Goal: Task Accomplishment & Management: Use online tool/utility

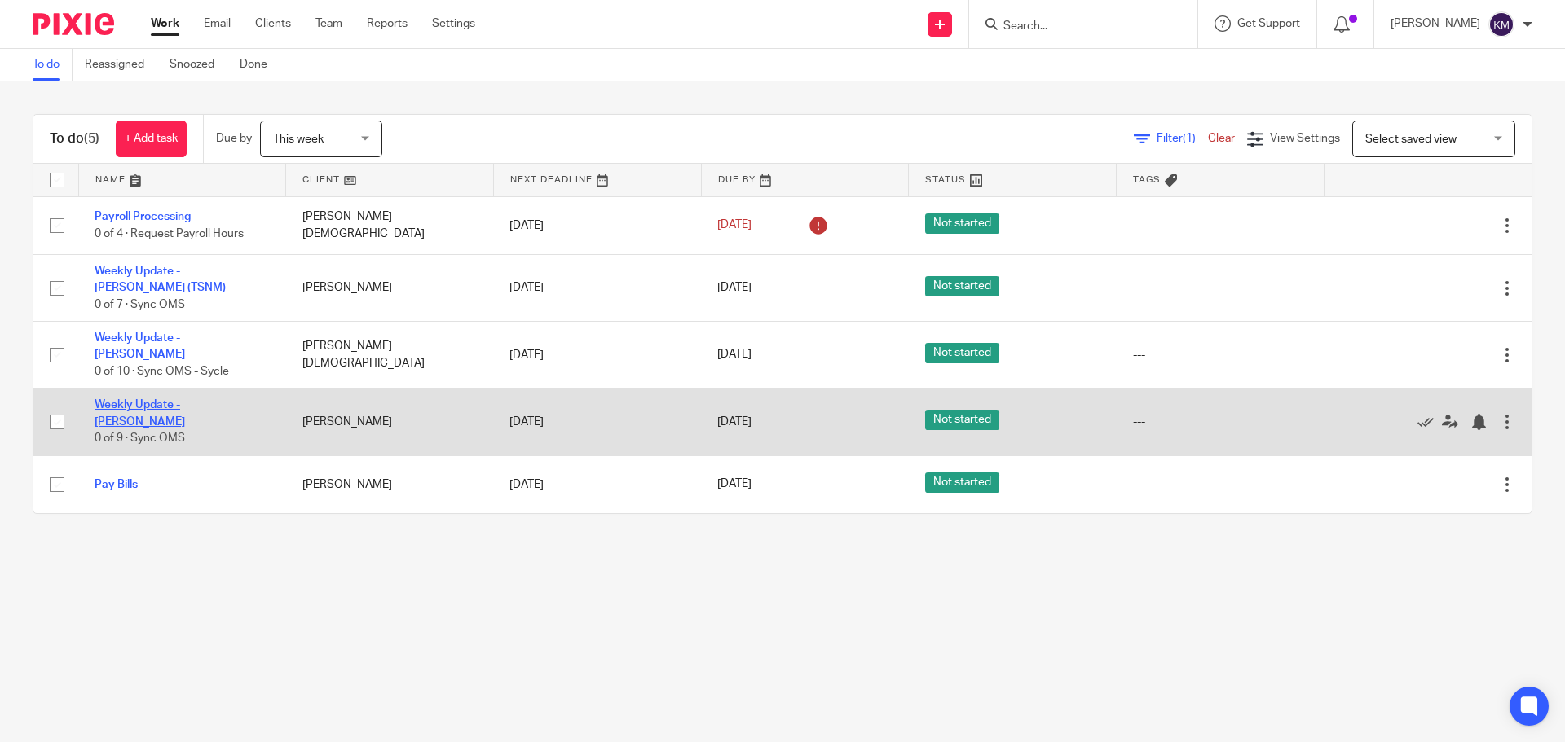
click at [185, 403] on link "Weekly Update - [PERSON_NAME]" at bounding box center [140, 413] width 90 height 28
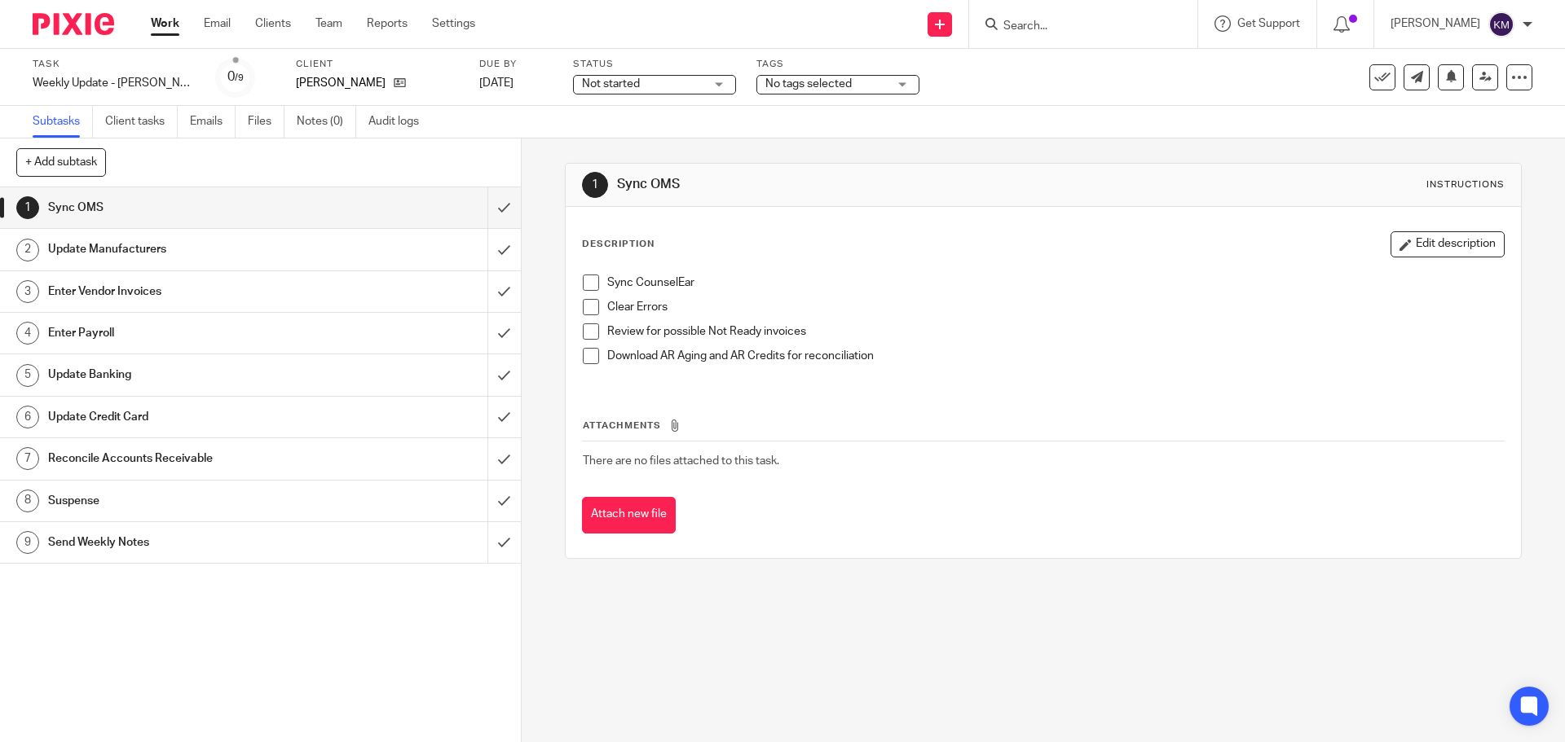
click at [586, 277] on span at bounding box center [591, 283] width 16 height 16
click at [587, 308] on span at bounding box center [591, 307] width 16 height 16
click at [588, 326] on span at bounding box center [591, 332] width 16 height 16
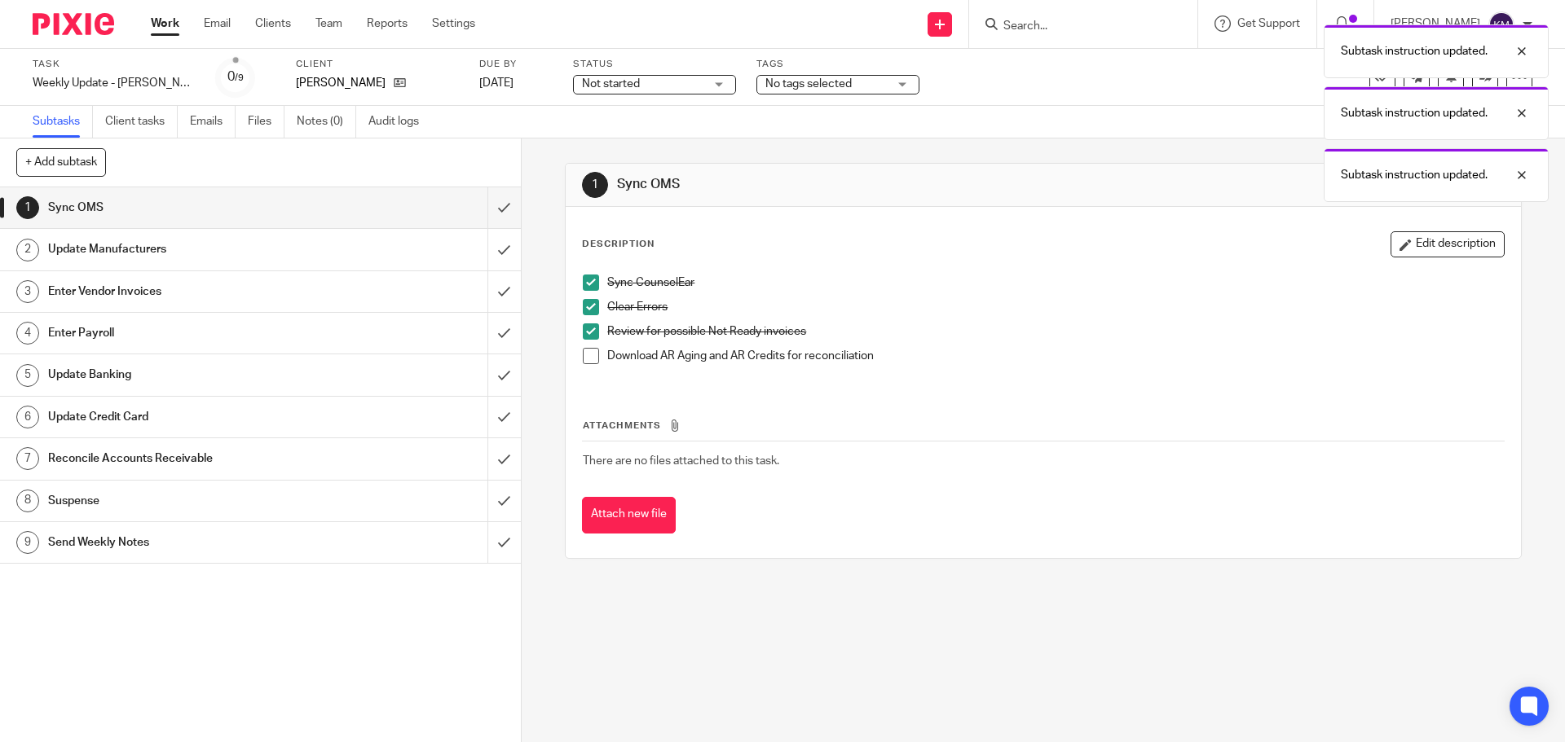
click at [583, 360] on span at bounding box center [591, 356] width 16 height 16
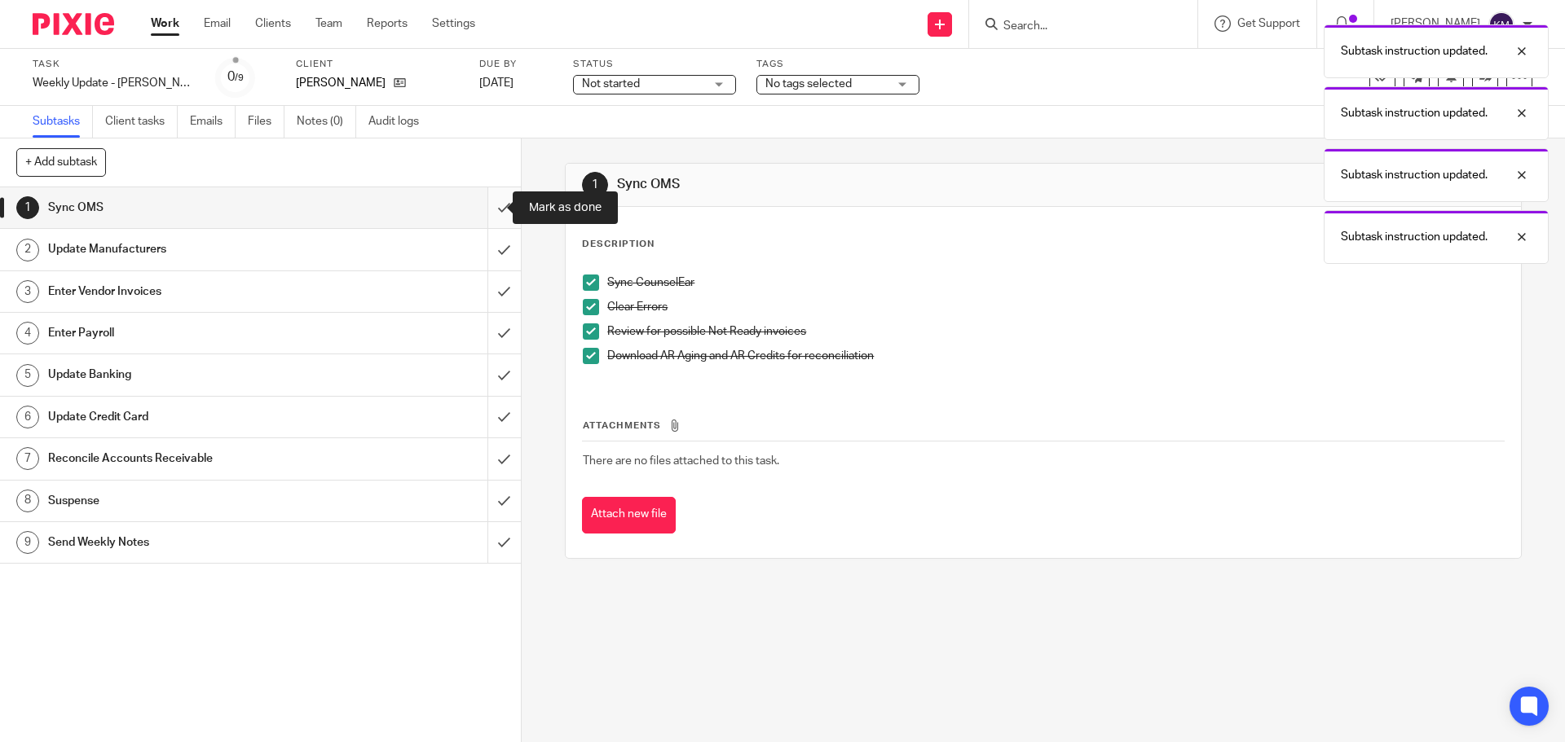
click at [488, 206] on input "submit" at bounding box center [260, 207] width 521 height 41
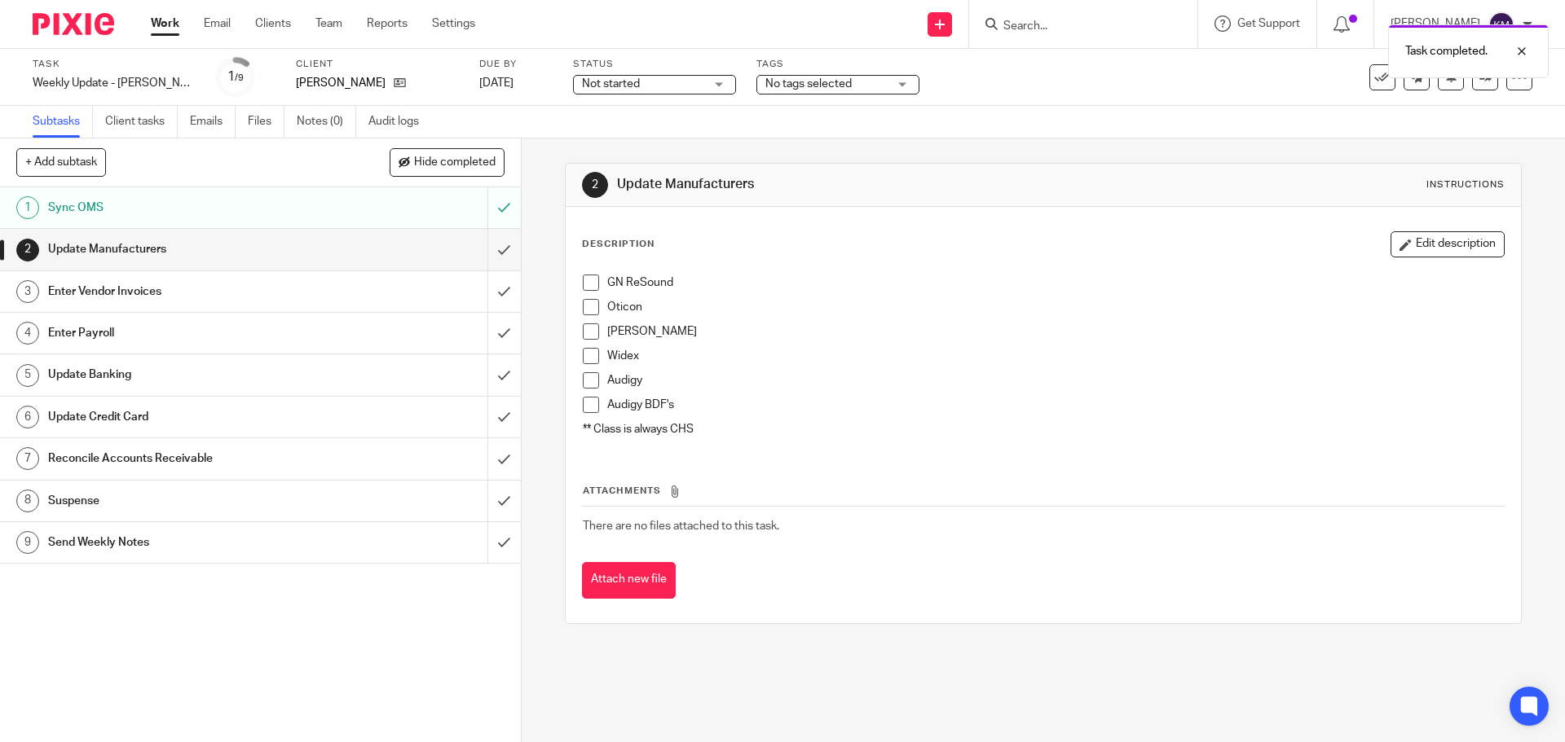
click at [583, 279] on span at bounding box center [591, 283] width 16 height 16
click at [588, 307] on span at bounding box center [591, 307] width 16 height 16
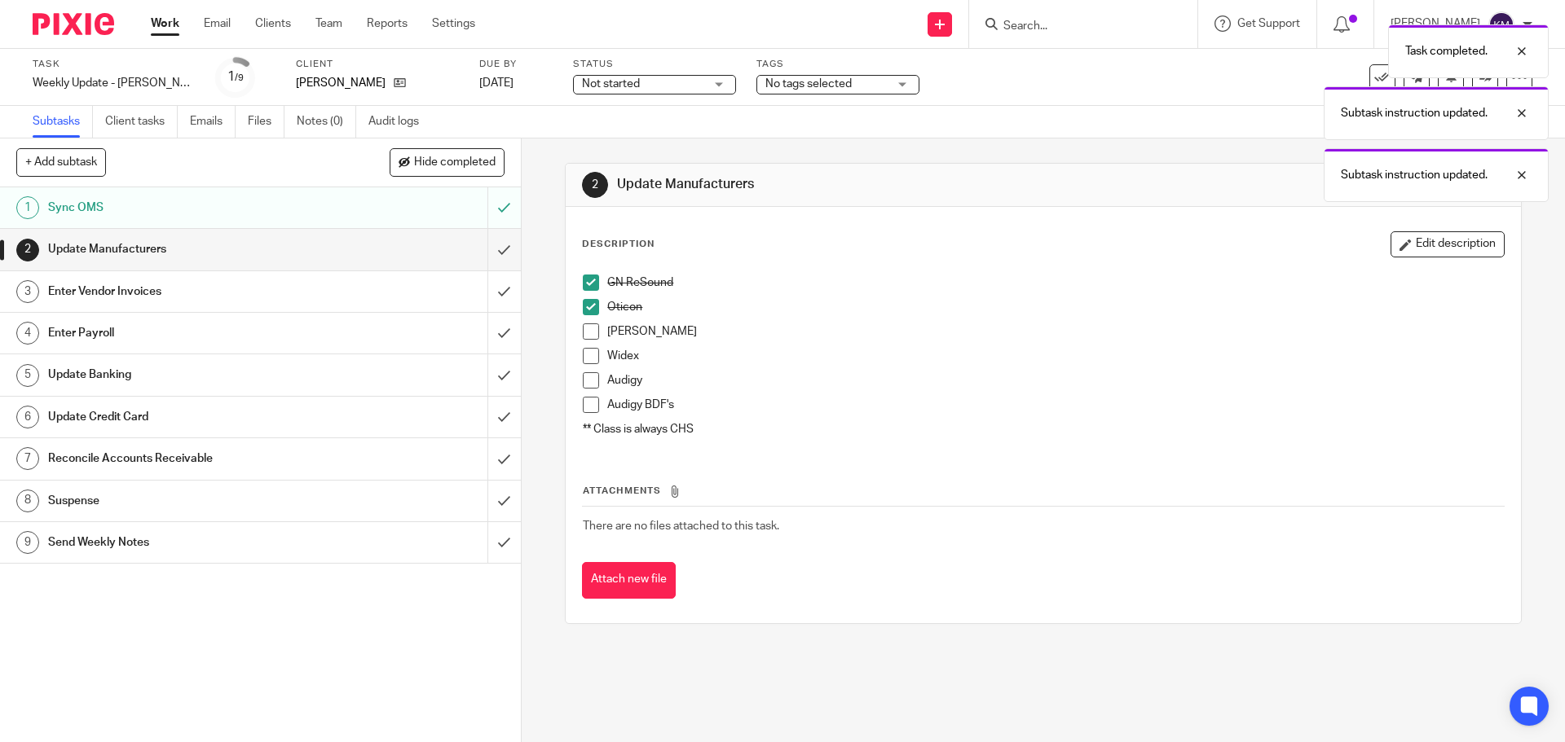
click at [588, 329] on span at bounding box center [591, 332] width 16 height 16
click at [589, 350] on span at bounding box center [591, 356] width 16 height 16
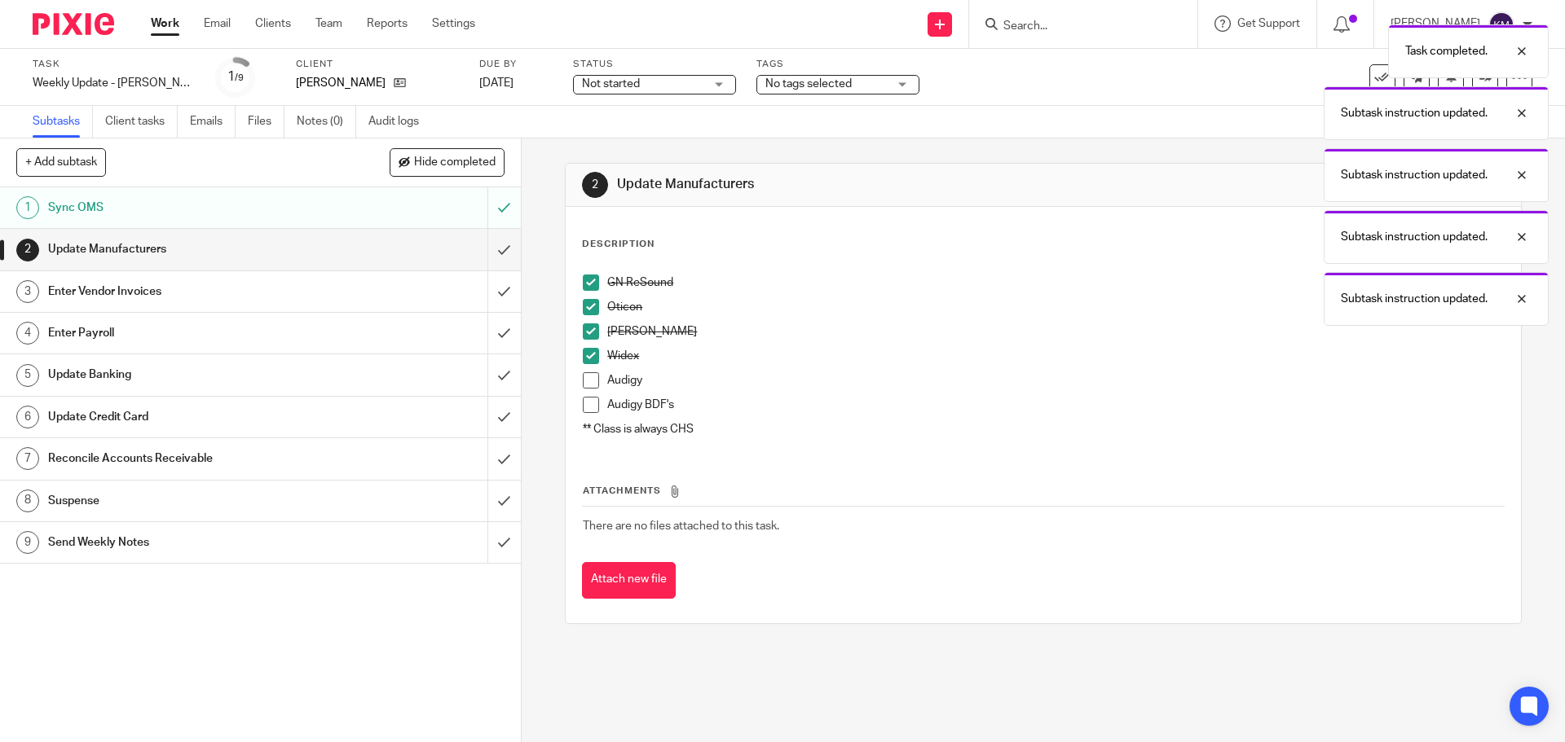
click at [585, 376] on span at bounding box center [591, 380] width 16 height 16
click at [587, 406] on span at bounding box center [591, 405] width 16 height 16
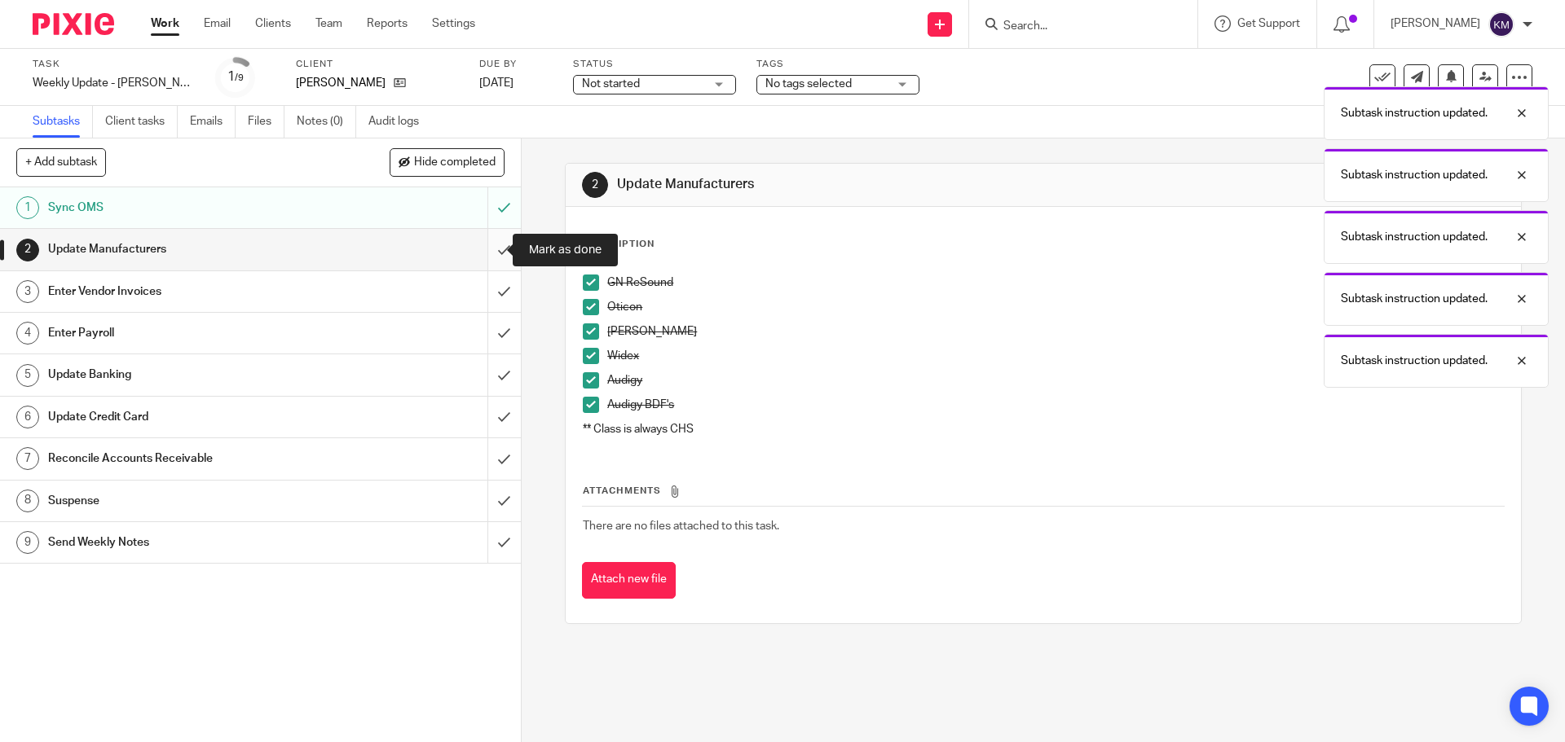
click at [492, 250] on input "submit" at bounding box center [260, 249] width 521 height 41
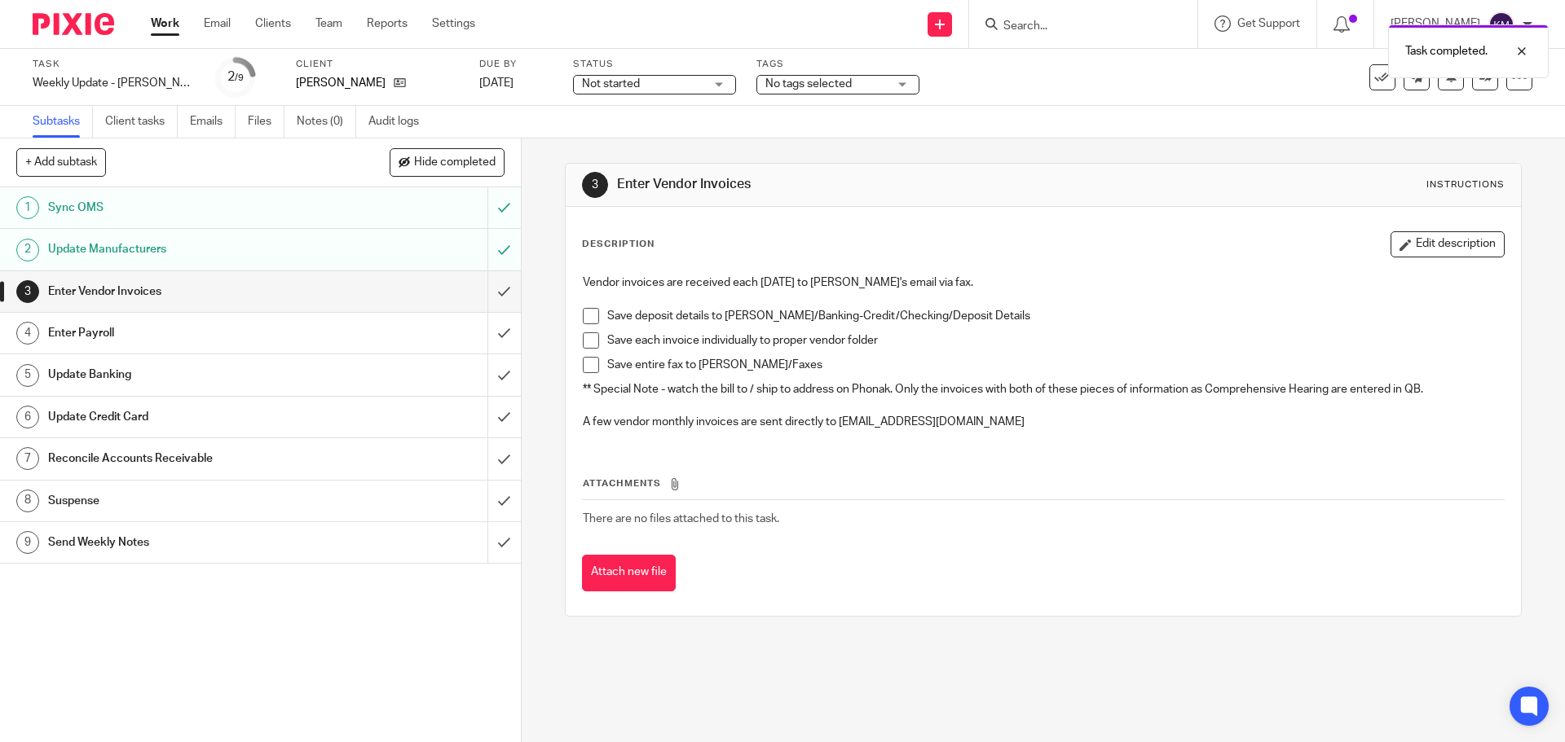
click at [583, 315] on span at bounding box center [591, 316] width 16 height 16
drag, startPoint x: 583, startPoint y: 336, endPoint x: 592, endPoint y: 346, distance: 13.4
click at [584, 337] on span at bounding box center [591, 340] width 16 height 16
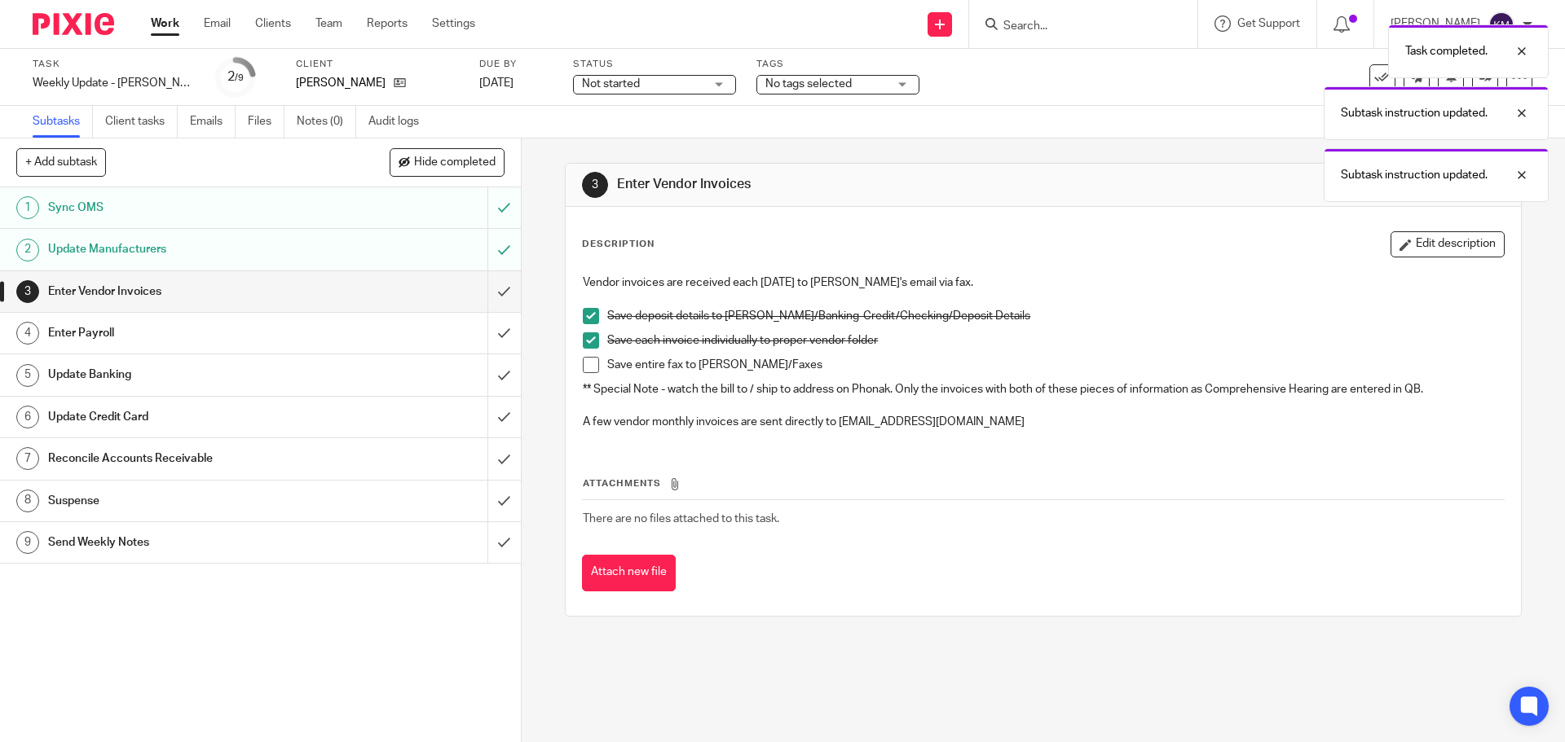
click at [586, 360] on span at bounding box center [591, 365] width 16 height 16
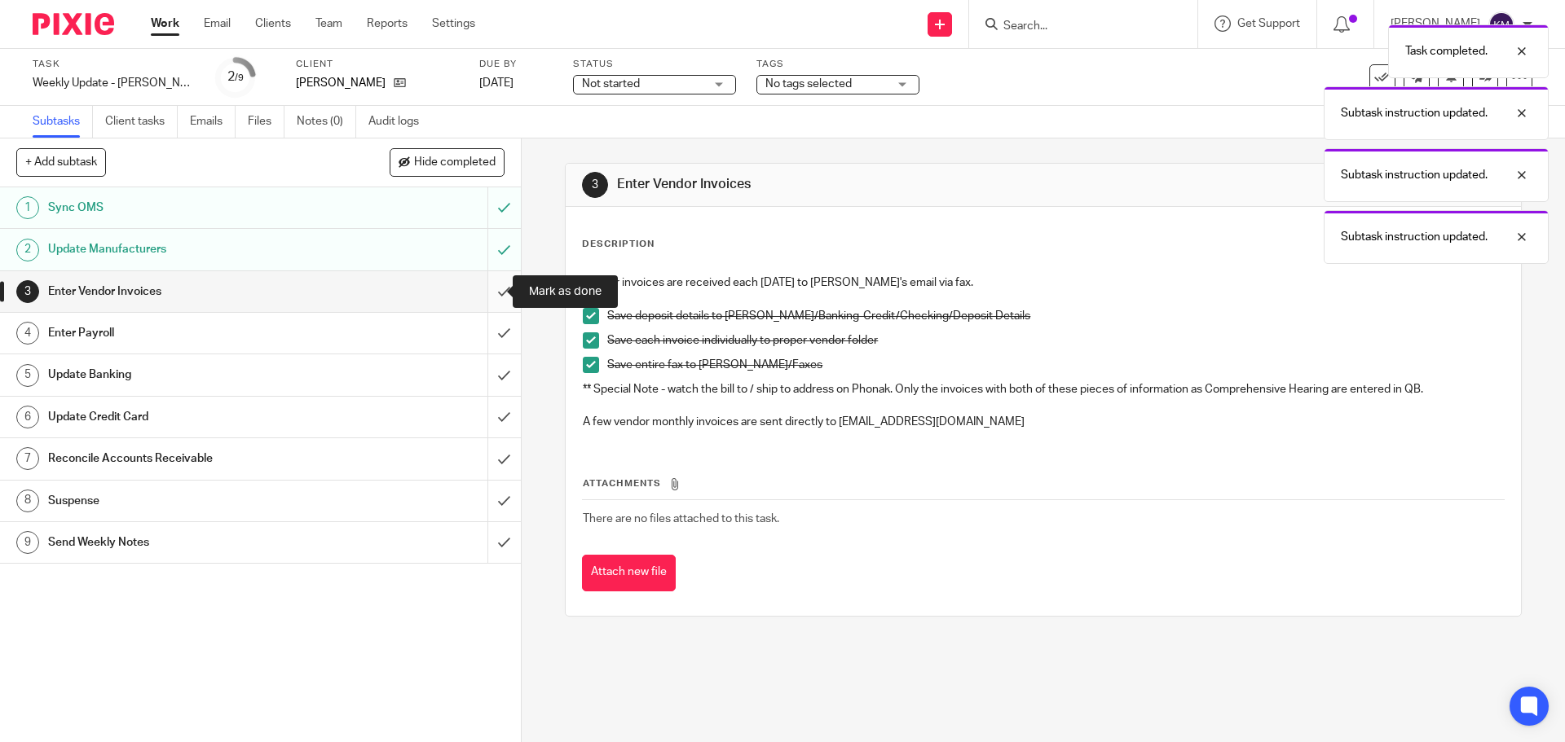
click at [490, 291] on input "submit" at bounding box center [260, 291] width 521 height 41
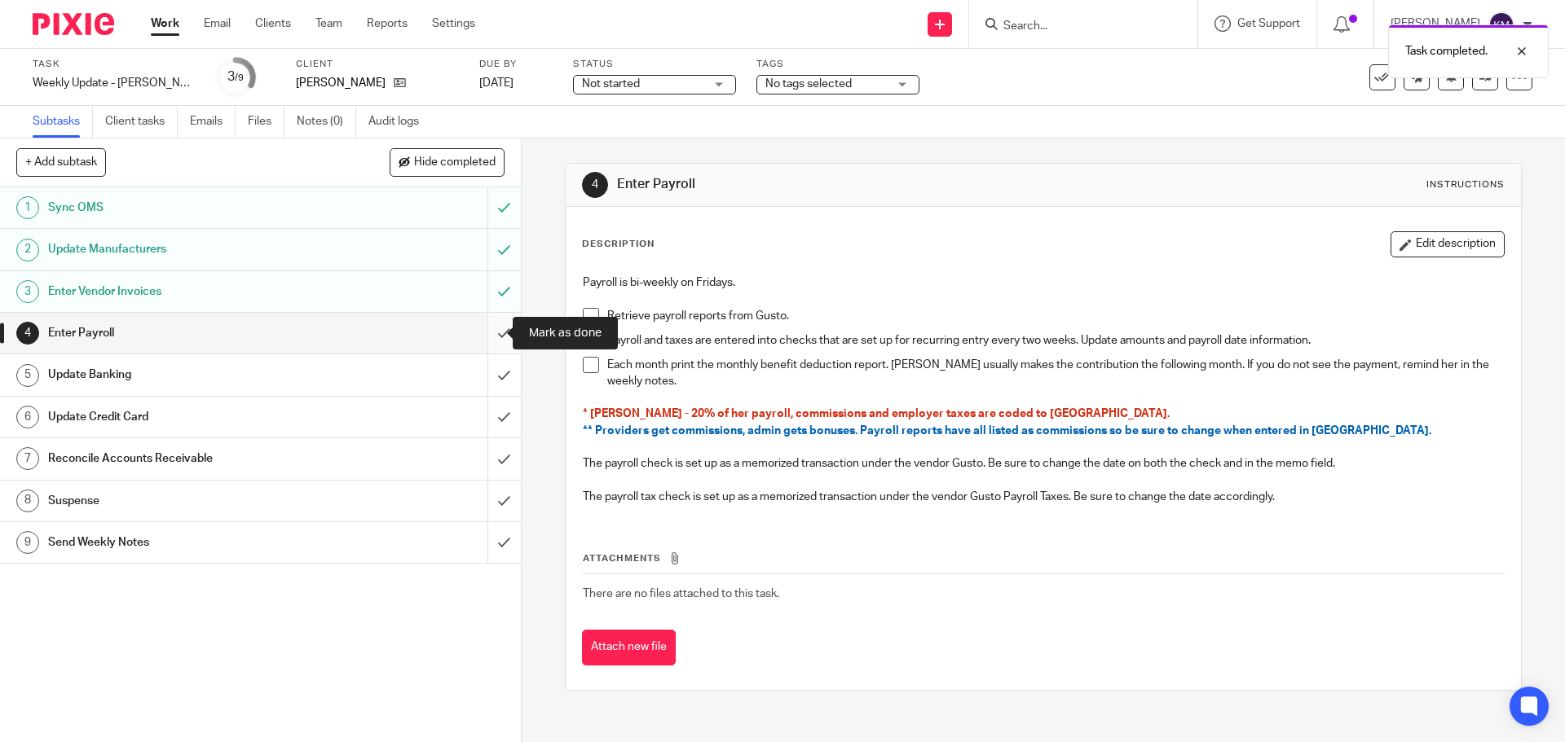
click at [486, 329] on input "submit" at bounding box center [260, 333] width 521 height 41
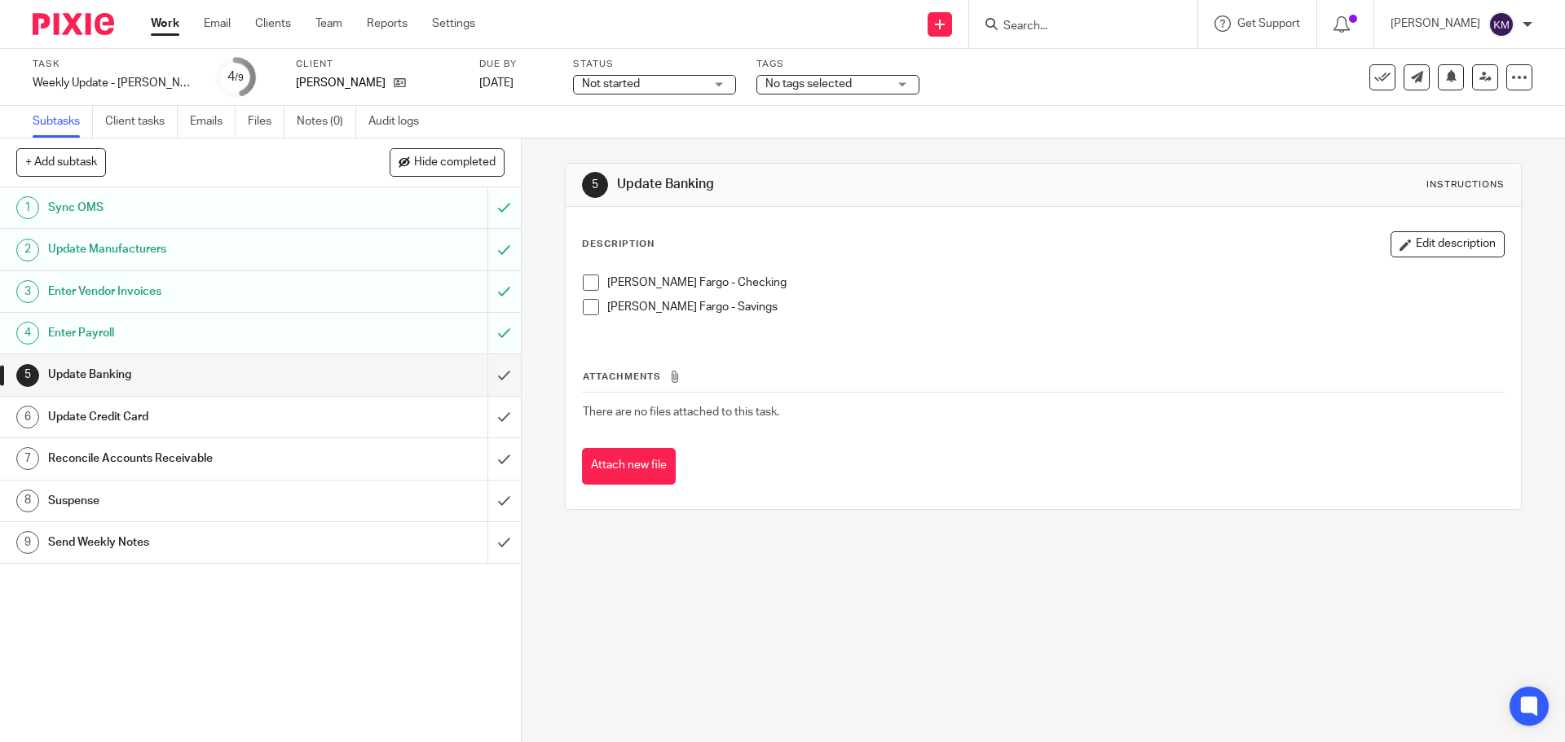
click at [364, 413] on div "Update Credit Card" at bounding box center [259, 417] width 423 height 24
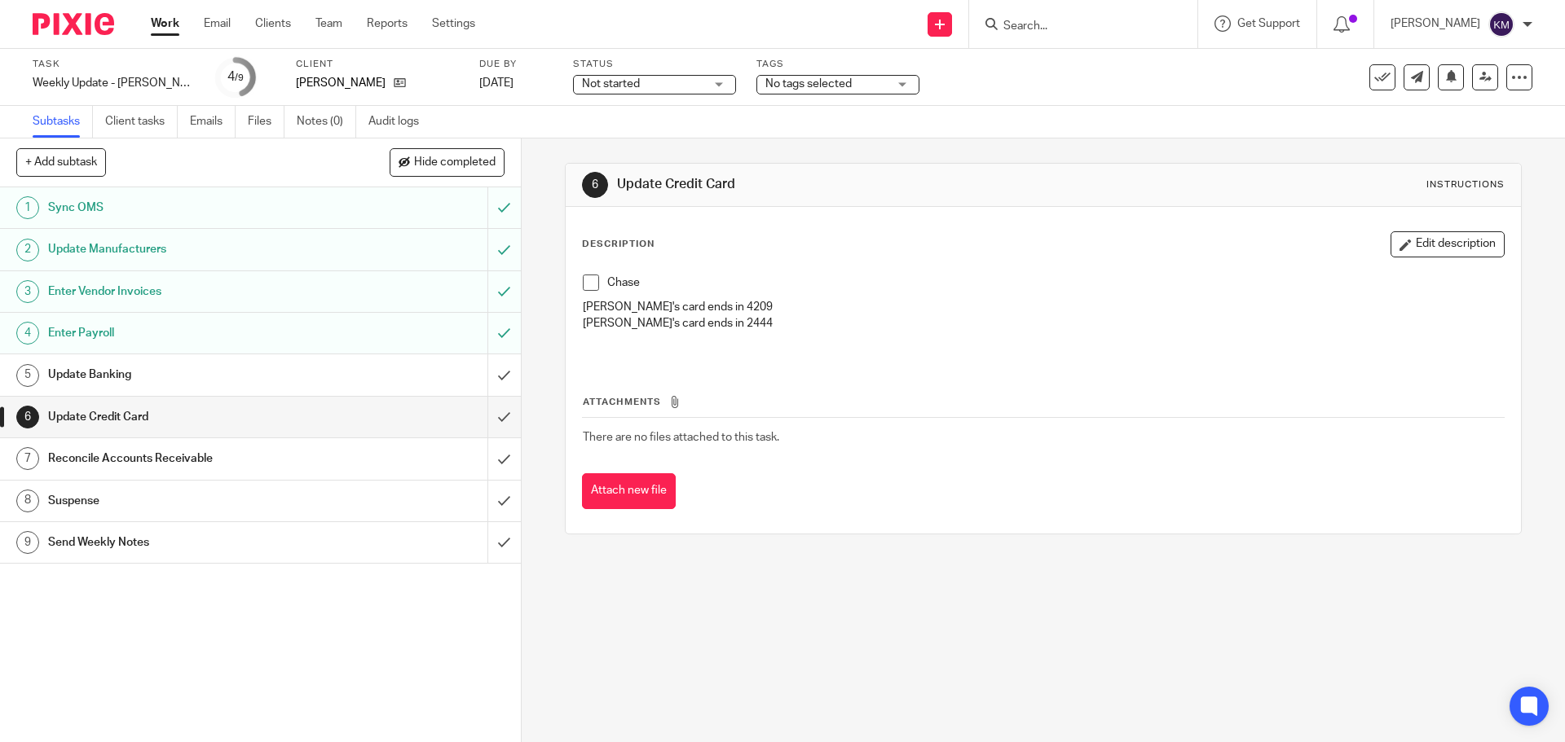
click at [586, 293] on li "Chase" at bounding box center [1043, 287] width 920 height 24
click at [587, 284] on span at bounding box center [591, 283] width 16 height 16
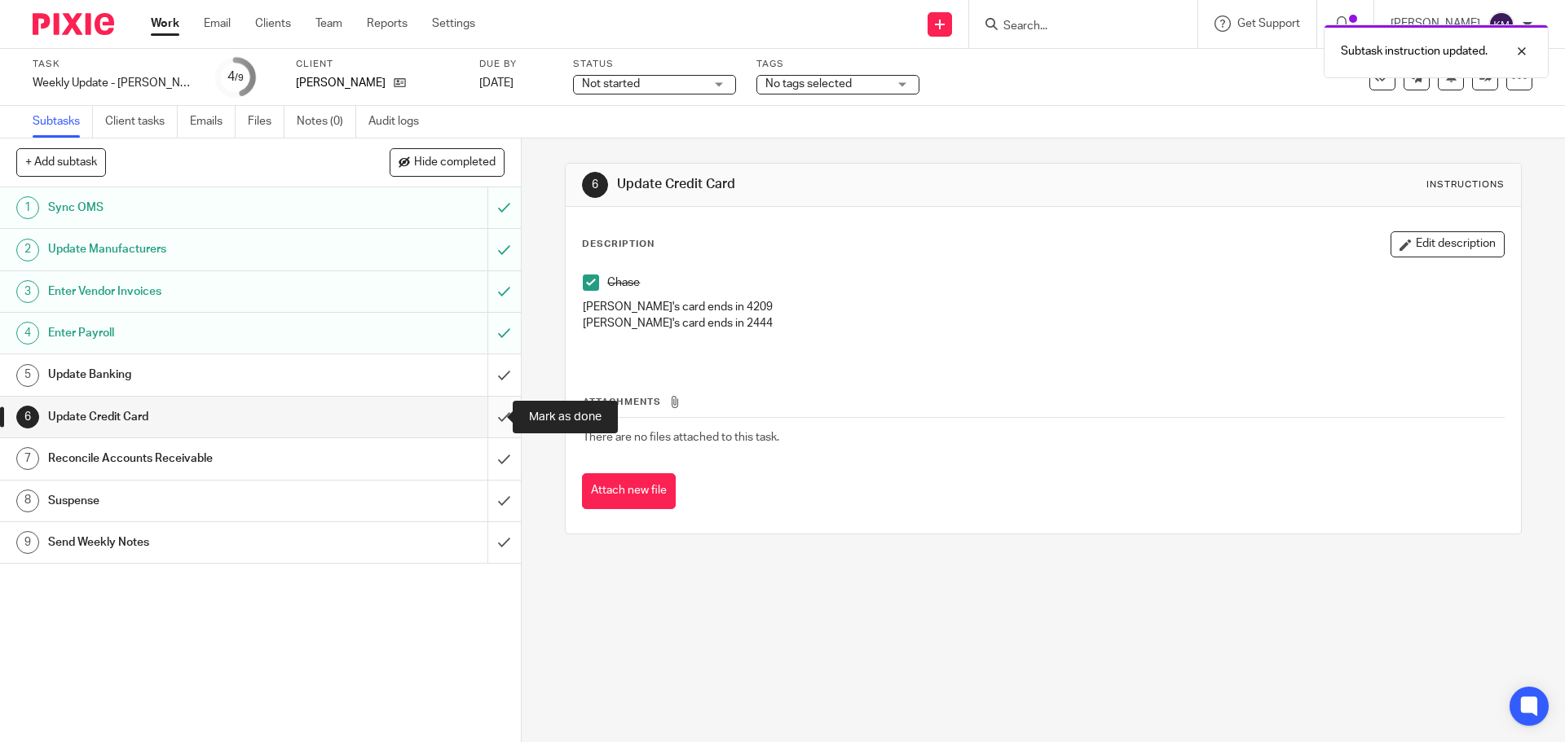
click at [489, 416] on input "submit" at bounding box center [260, 417] width 521 height 41
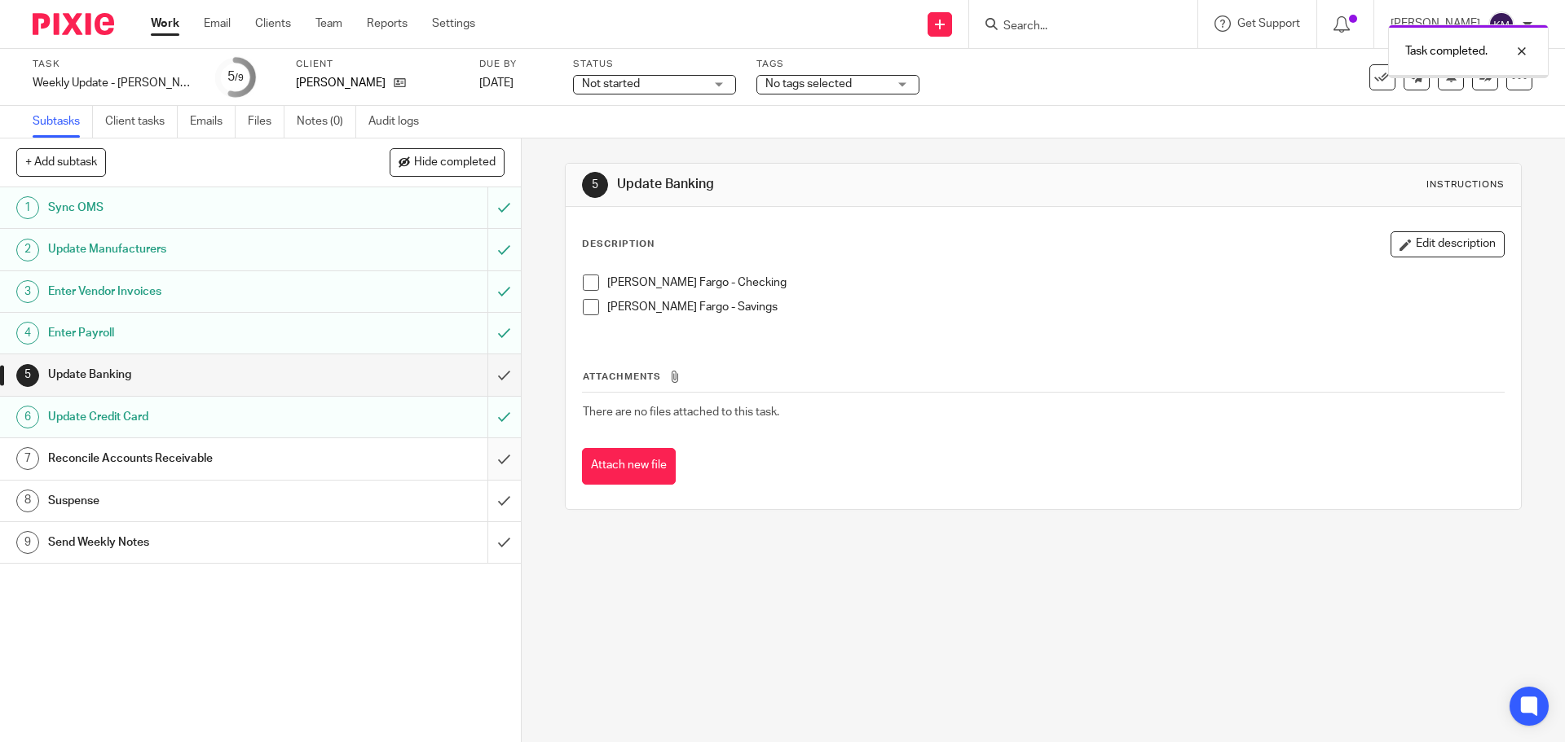
click at [489, 461] on input "submit" at bounding box center [260, 458] width 521 height 41
